Goal: Find specific page/section: Find specific page/section

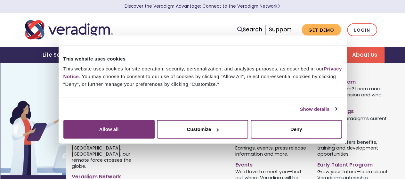
click at [362, 56] on link "About Us" at bounding box center [364, 55] width 40 height 16
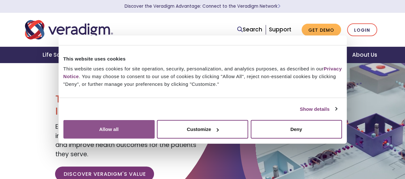
click at [155, 120] on button "Allow all" at bounding box center [108, 129] width 91 height 19
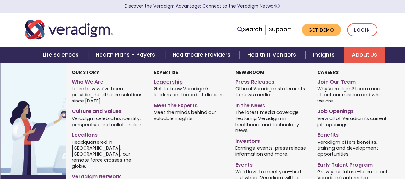
click at [163, 83] on link "Leadership" at bounding box center [190, 80] width 72 height 9
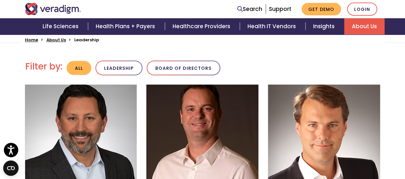
scroll to position [183, 0]
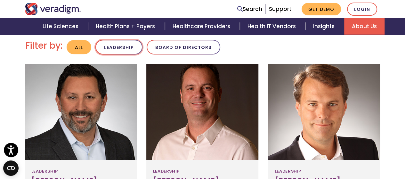
click at [121, 44] on button "Leadership" at bounding box center [118, 47] width 47 height 15
